Goal: Task Accomplishment & Management: Manage account settings

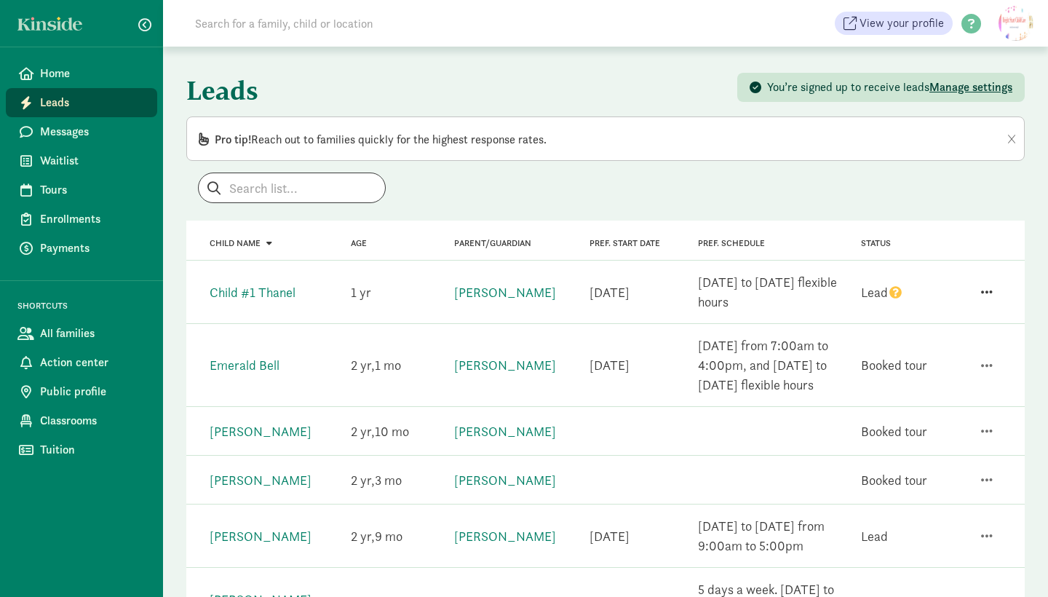
click at [991, 288] on span "button" at bounding box center [987, 291] width 12 height 13
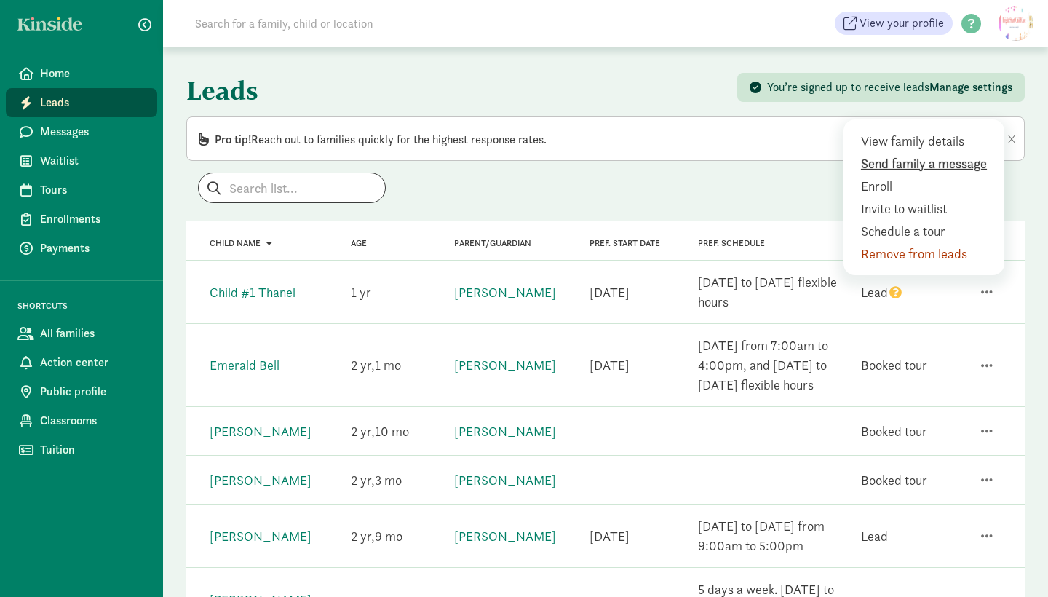
click at [905, 176] on div "Send family a message" at bounding box center [927, 186] width 132 height 20
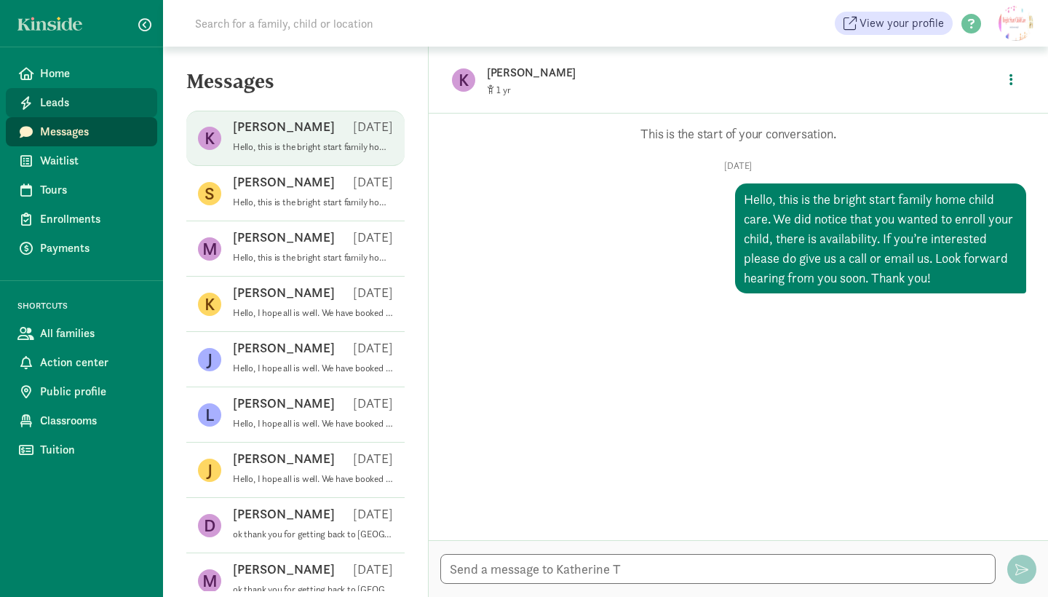
click at [67, 94] on span "Leads" at bounding box center [93, 102] width 106 height 17
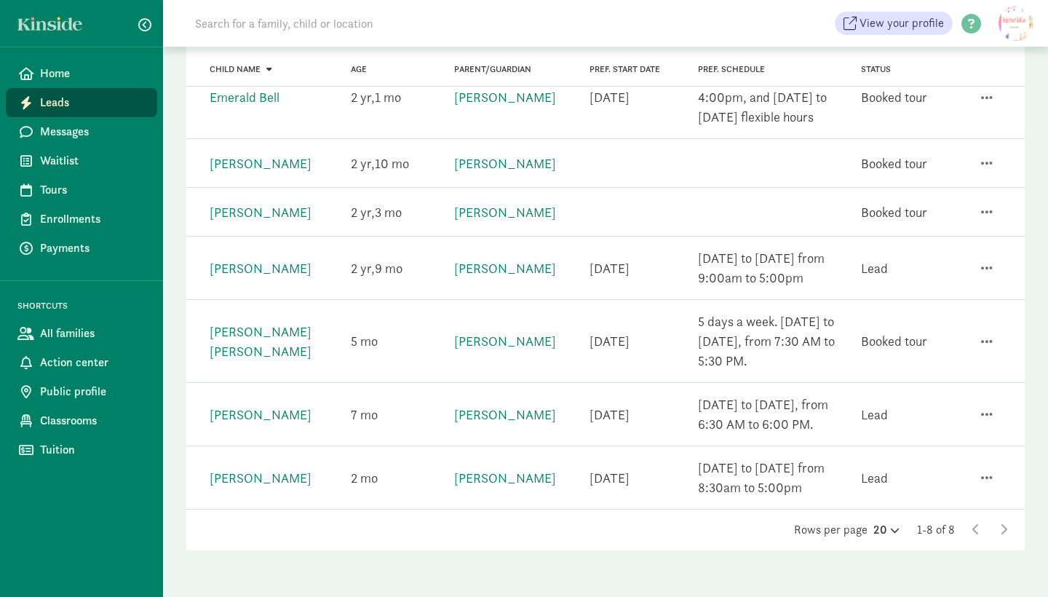
scroll to position [268, 0]
click at [69, 152] on span "Waitlist" at bounding box center [93, 160] width 106 height 17
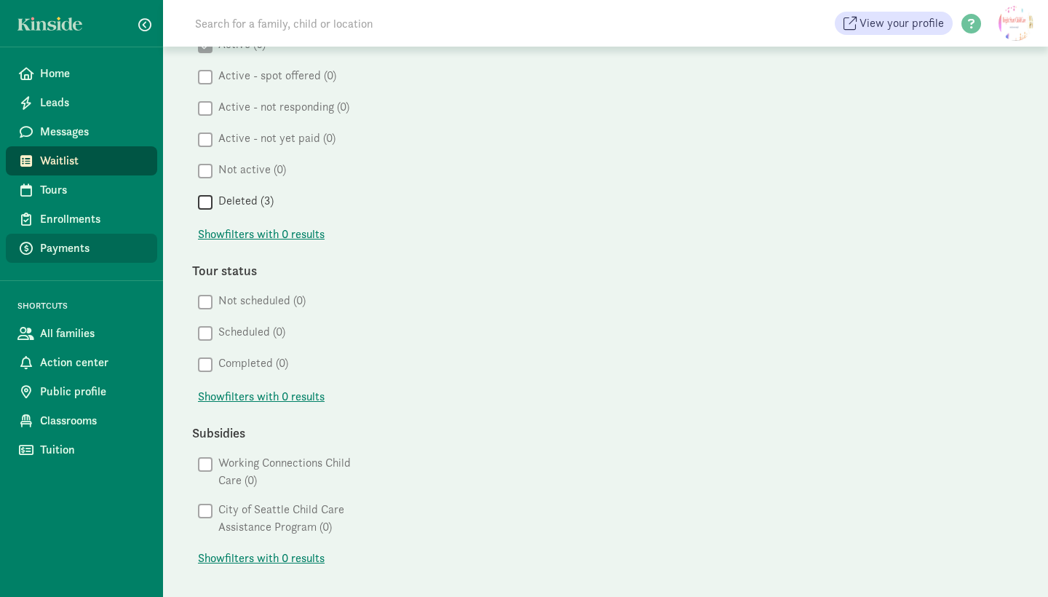
scroll to position [622, 0]
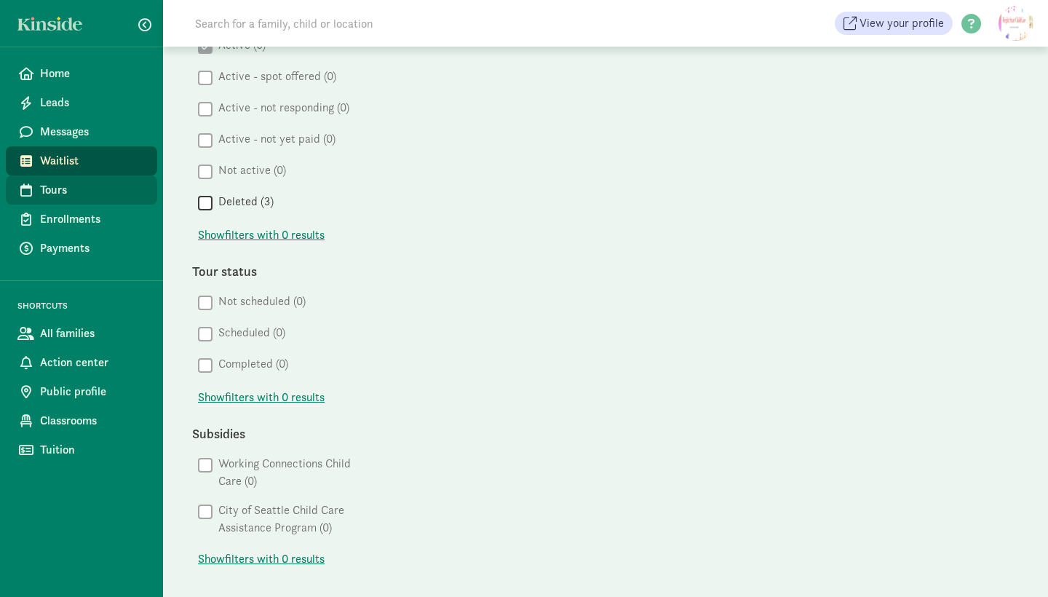
click at [108, 181] on span "Tours" at bounding box center [93, 189] width 106 height 17
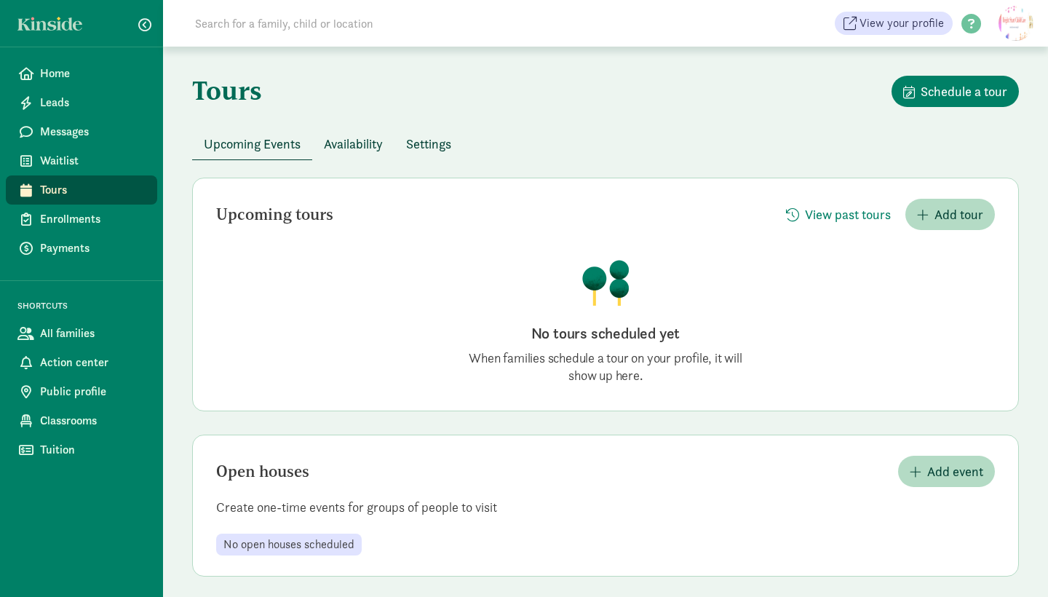
click at [354, 157] on button "Availability" at bounding box center [353, 143] width 82 height 31
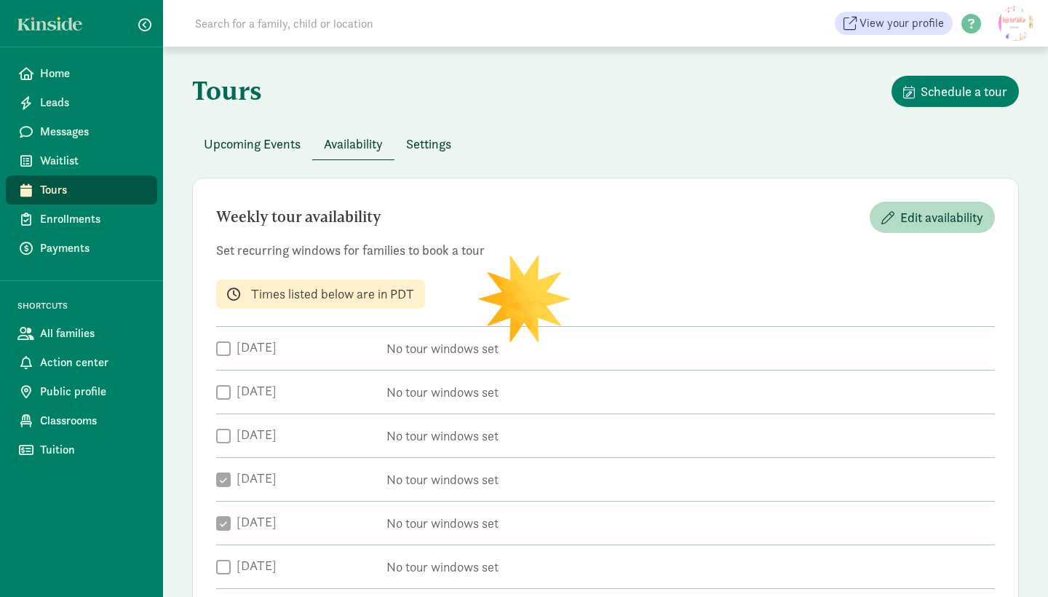
checkbox input "true"
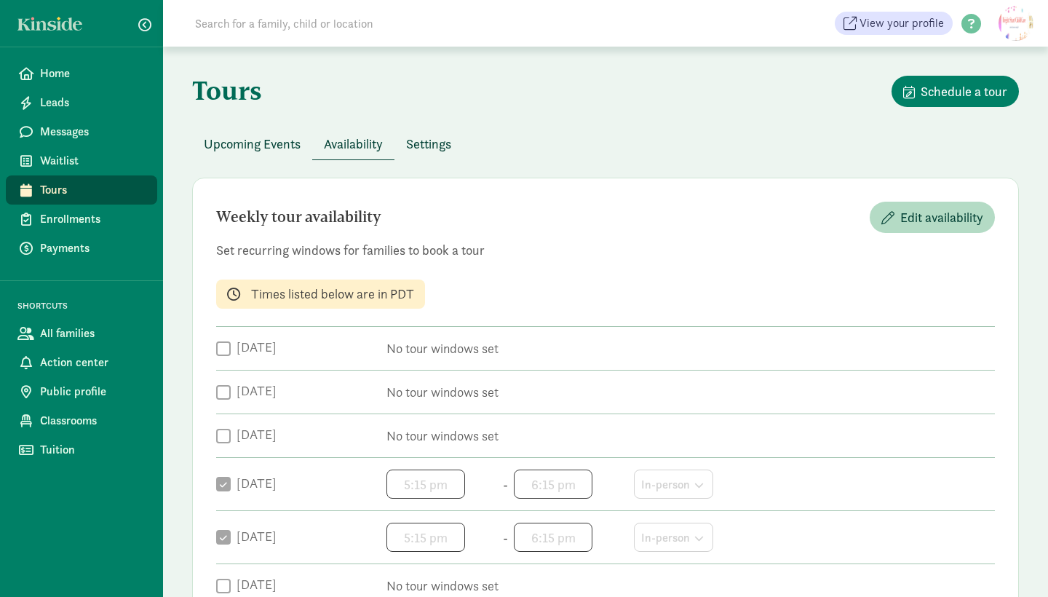
click at [443, 146] on span "Settings" at bounding box center [428, 144] width 45 height 20
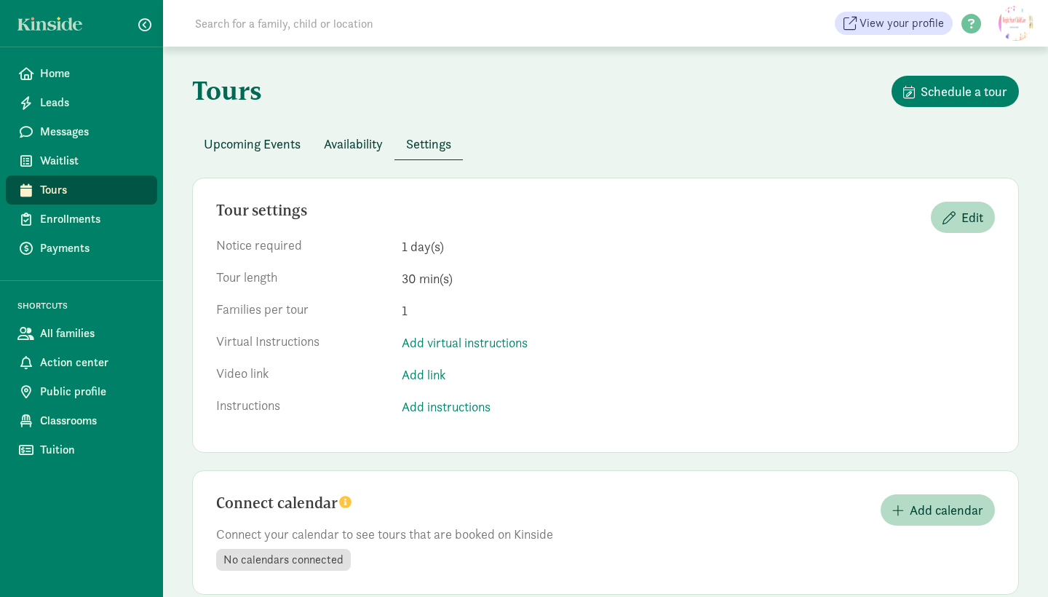
click at [269, 151] on span "Upcoming Events" at bounding box center [252, 144] width 97 height 20
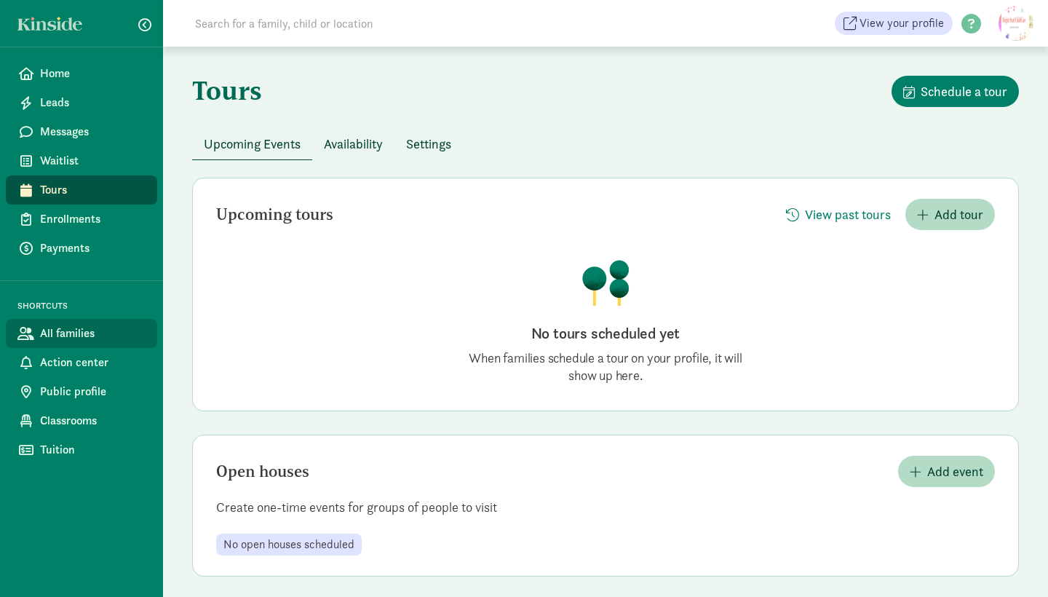
click at [92, 319] on link "All families" at bounding box center [81, 333] width 151 height 29
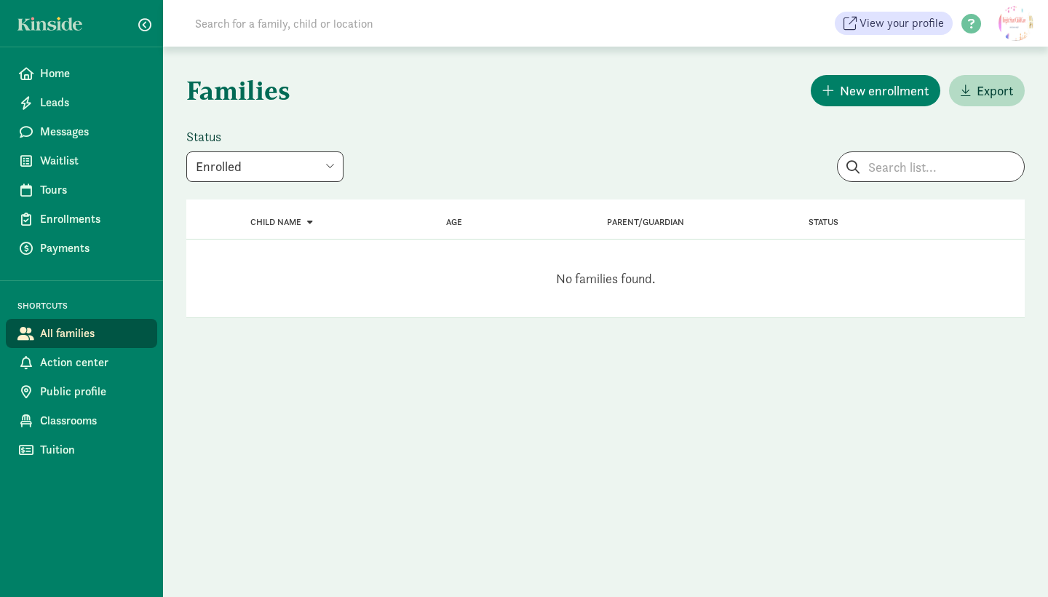
select select "booked_tour"
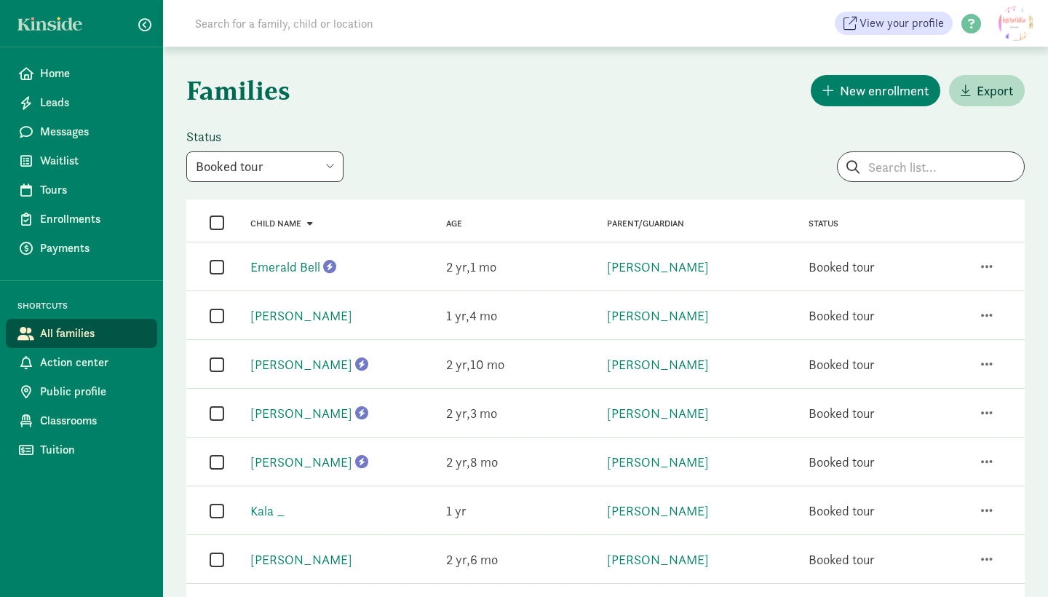
click at [215, 257] on input "checkbox" at bounding box center [217, 267] width 15 height 20
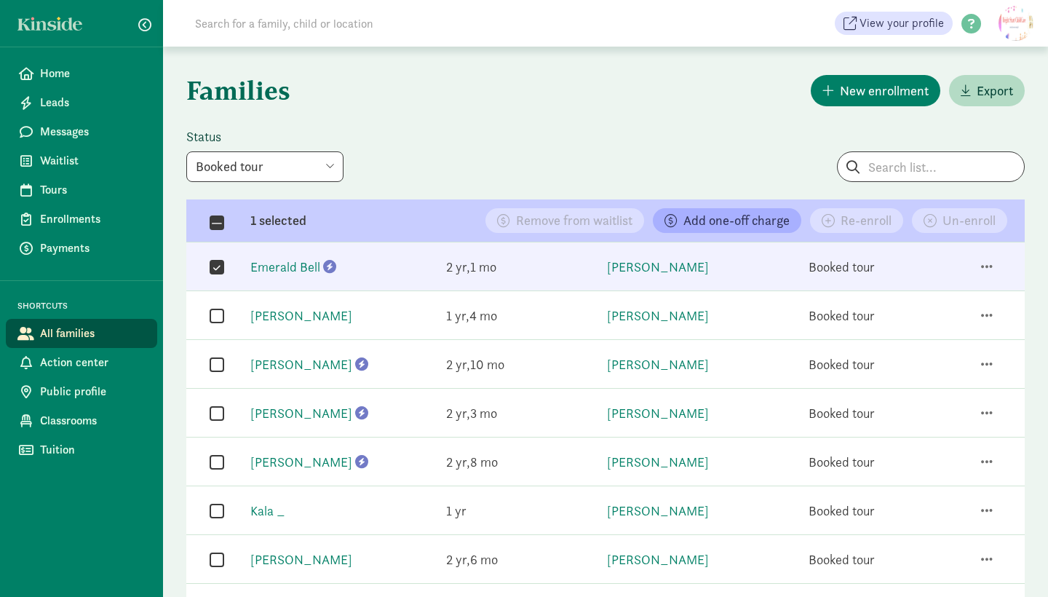
click at [223, 266] on input "checkbox" at bounding box center [217, 267] width 15 height 20
checkbox input "false"
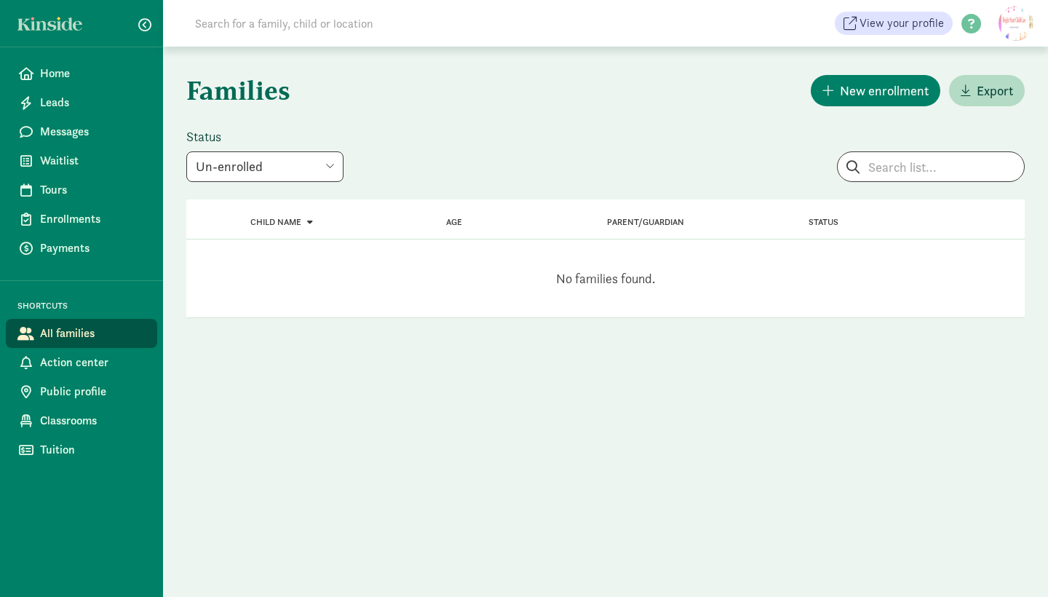
select select "pending_removal"
select select
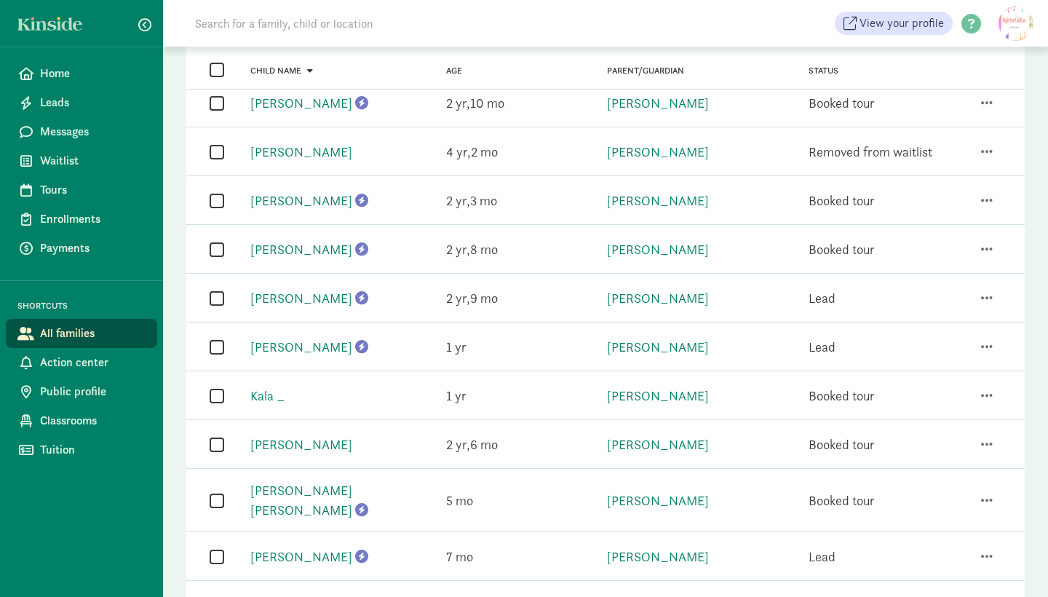
scroll to position [594, 0]
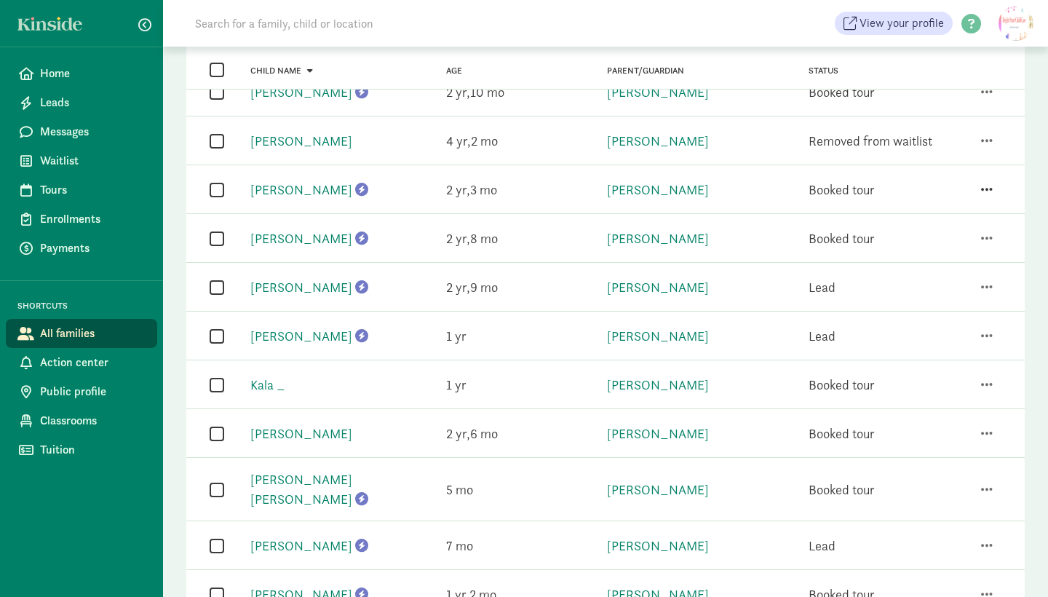
click at [990, 183] on span "button" at bounding box center [987, 189] width 12 height 13
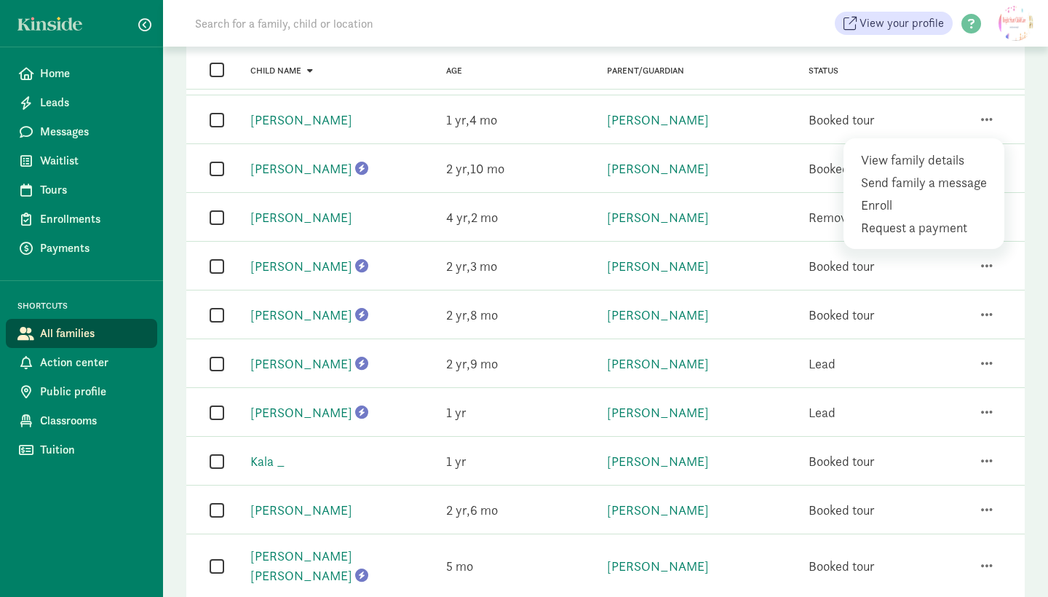
scroll to position [521, 0]
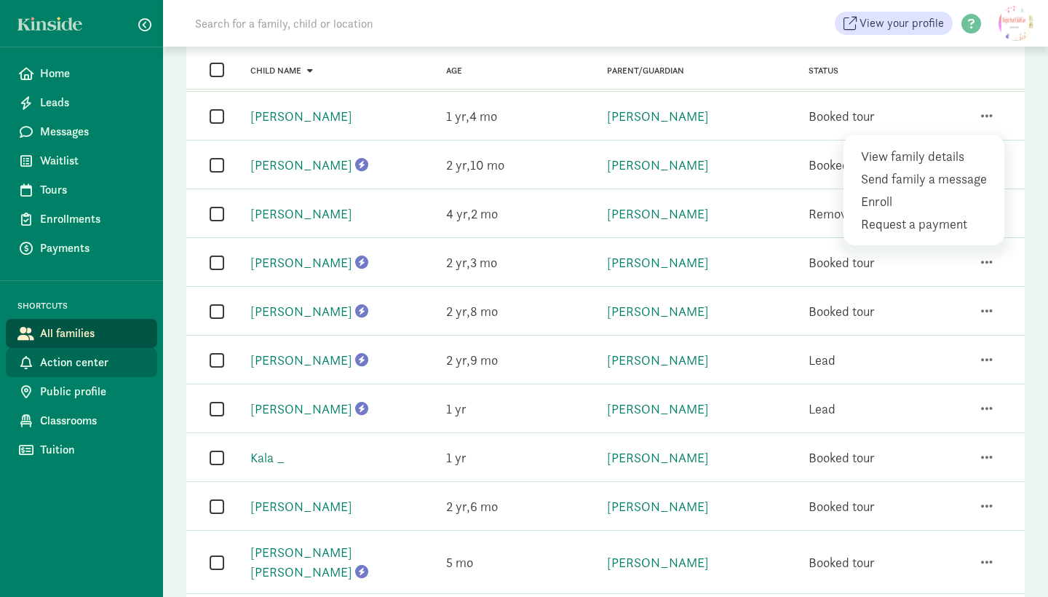
click at [110, 354] on span "Action center" at bounding box center [93, 362] width 106 height 17
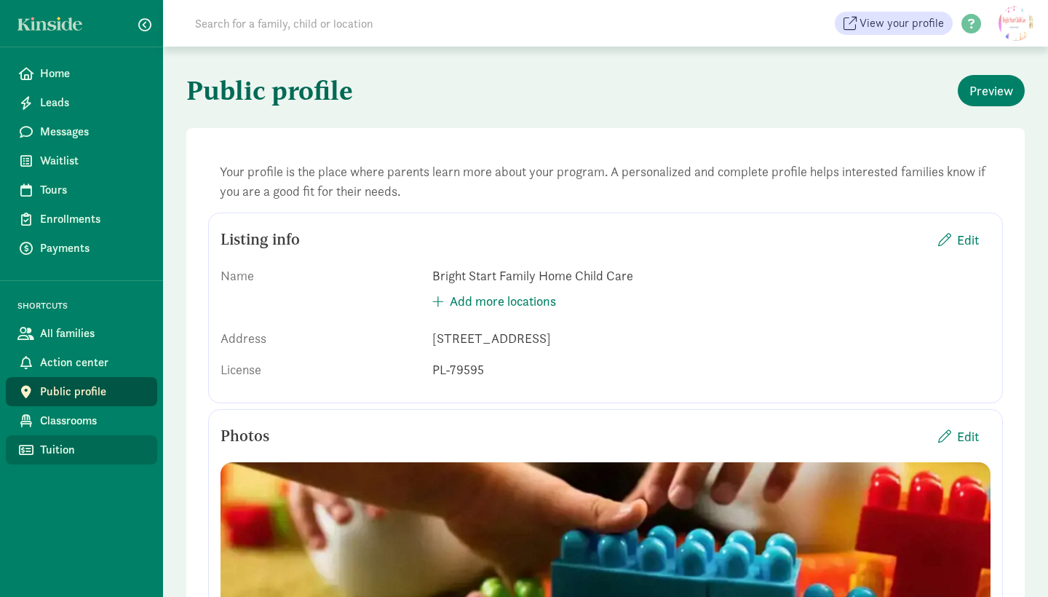
click at [70, 441] on span "Tuition" at bounding box center [93, 449] width 106 height 17
